Goal: Task Accomplishment & Management: Complete application form

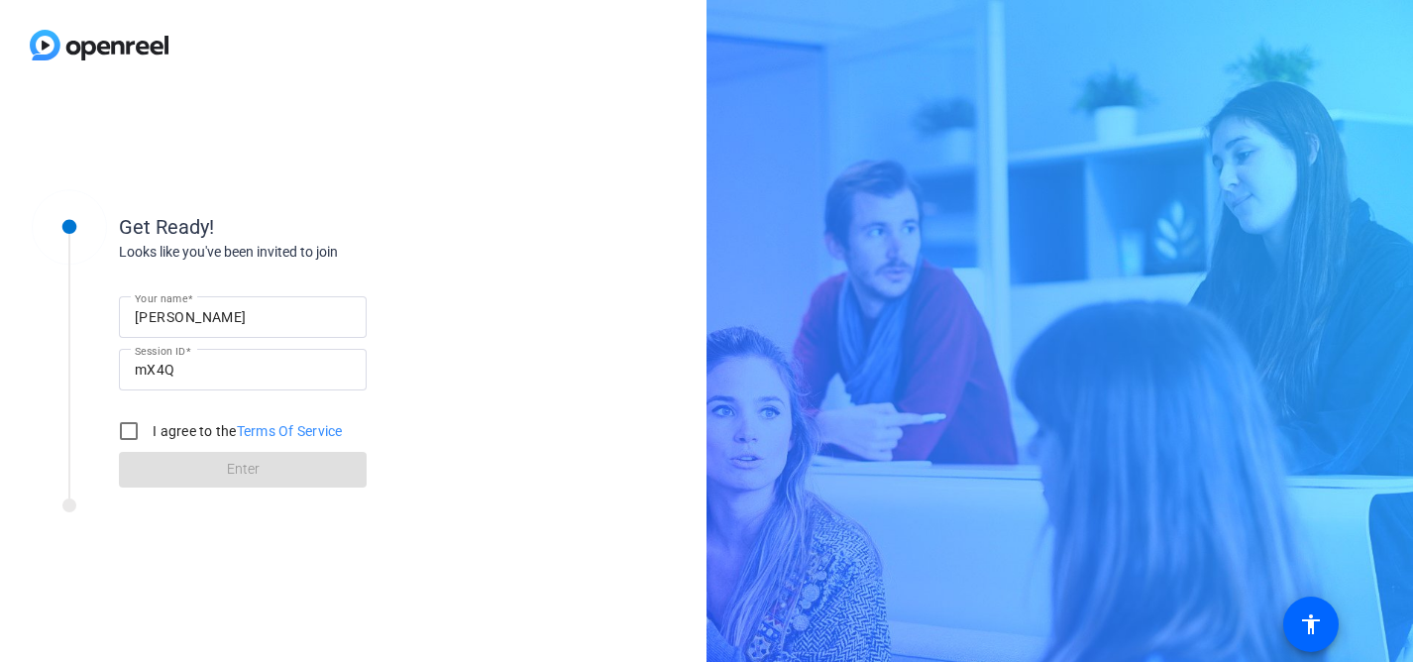
click at [236, 336] on div "[PERSON_NAME]" at bounding box center [243, 317] width 216 height 42
click at [236, 328] on input "[PERSON_NAME]" at bounding box center [243, 317] width 216 height 24
type input "[PERSON_NAME]"
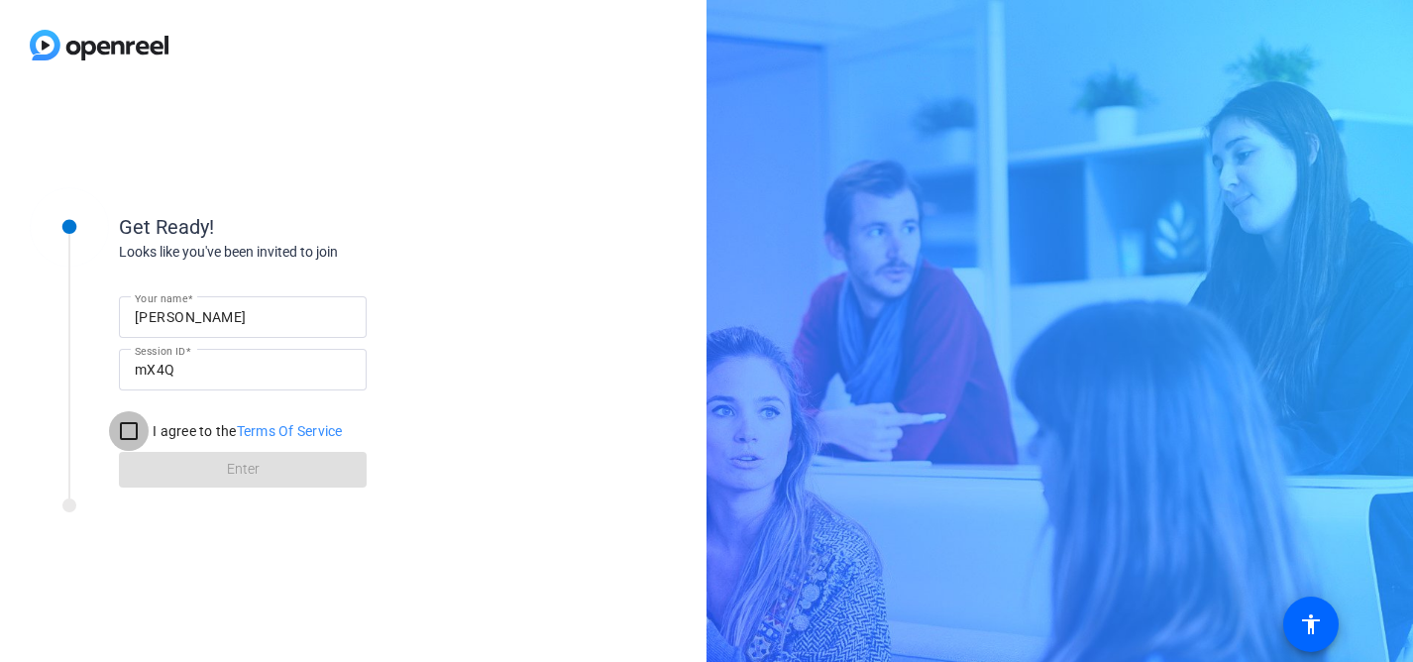
click at [129, 431] on input "I agree to the Terms Of Service" at bounding box center [129, 431] width 40 height 40
checkbox input "true"
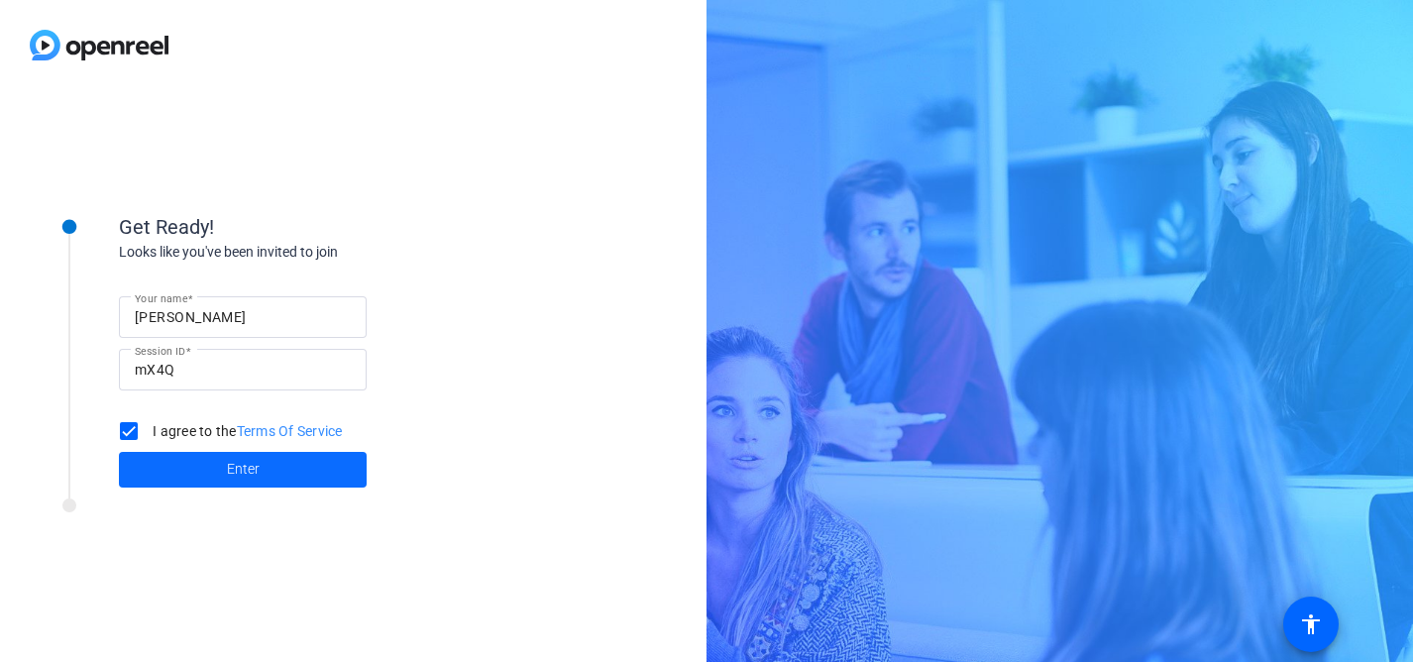
click at [171, 465] on span at bounding box center [243, 470] width 248 height 48
